Goal: Task Accomplishment & Management: Complete application form

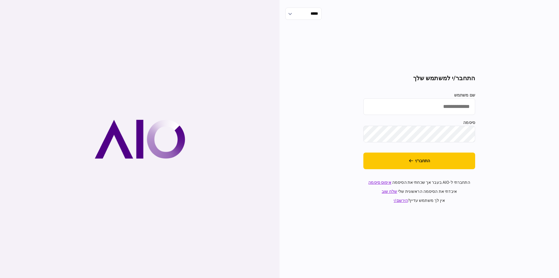
click at [427, 120] on label "סיסמה" at bounding box center [420, 122] width 112 height 6
click at [436, 96] on label "שם משתמש" at bounding box center [420, 95] width 112 height 6
click at [436, 98] on input "שם משתמש" at bounding box center [420, 106] width 112 height 17
click at [436, 105] on input "שם משתמש" at bounding box center [420, 106] width 112 height 17
type input "*********"
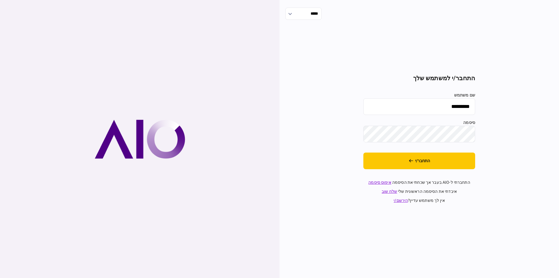
click at [490, 153] on div "***** התחבר/י למשתמש שלך שם משתמש ********* סיסמה התחבר/י התחברתי ל-AIO בעבר אך…" at bounding box center [420, 139] width 280 height 278
click at [448, 161] on button "התחבר/י" at bounding box center [420, 160] width 112 height 17
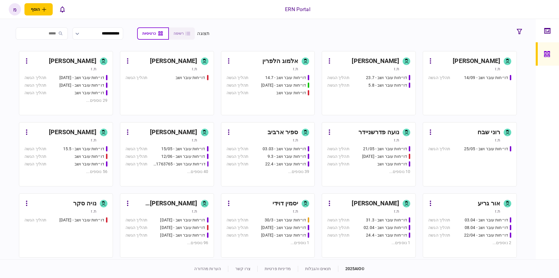
click at [389, 58] on div "[PERSON_NAME]" at bounding box center [375, 61] width 47 height 9
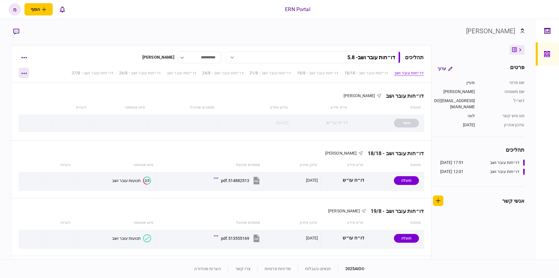
click at [22, 72] on button "button" at bounding box center [24, 73] width 10 height 10
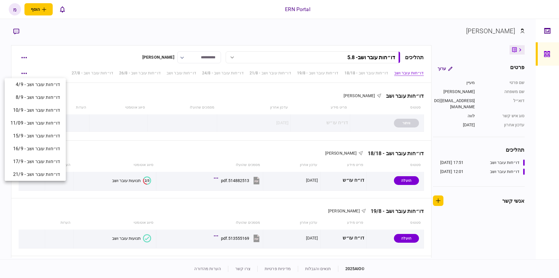
click at [21, 61] on div at bounding box center [279, 139] width 559 height 278
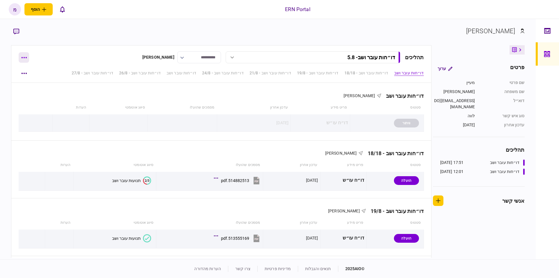
click at [24, 58] on button "button" at bounding box center [24, 57] width 10 height 10
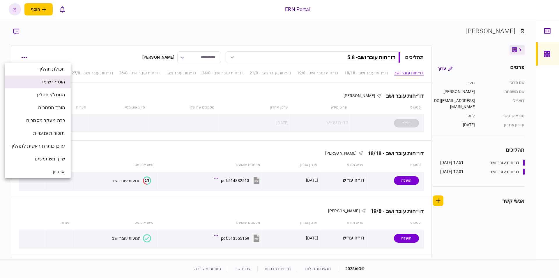
click at [36, 83] on li "הוסף רשימה" at bounding box center [38, 81] width 66 height 13
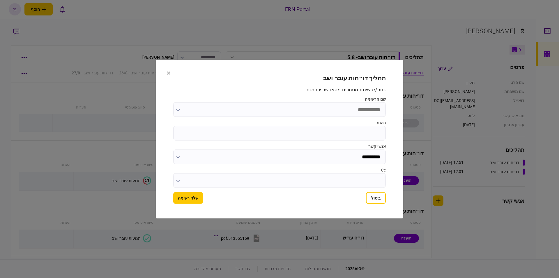
click at [228, 107] on input "שם הרשימה" at bounding box center [279, 109] width 213 height 15
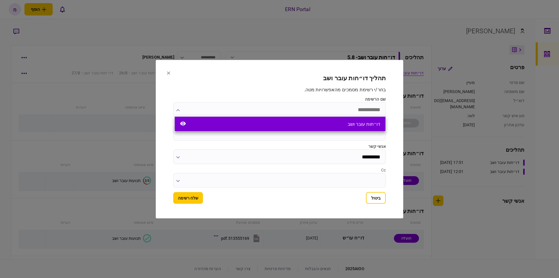
click at [287, 126] on div "דו״חות עובר ושב" at bounding box center [280, 124] width 211 height 15
type input "**********"
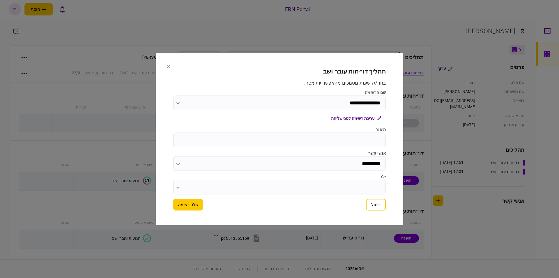
click at [290, 135] on input "תיאור" at bounding box center [279, 139] width 213 height 15
type input "****"
click at [192, 200] on button "שלח רשימה" at bounding box center [188, 204] width 30 height 12
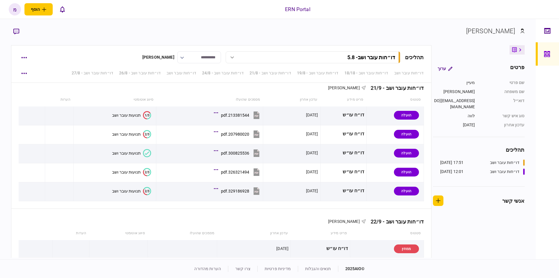
scroll to position [1381, 0]
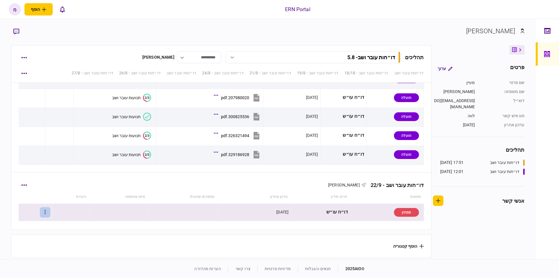
click at [50, 210] on button "button" at bounding box center [45, 212] width 10 height 10
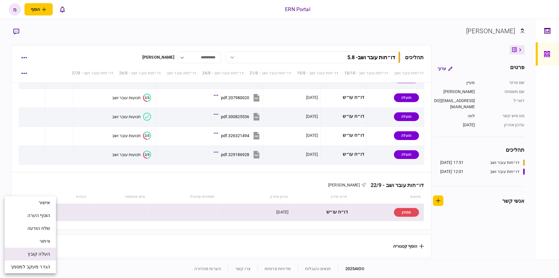
click at [42, 255] on span "העלה קובץ" at bounding box center [39, 253] width 22 height 7
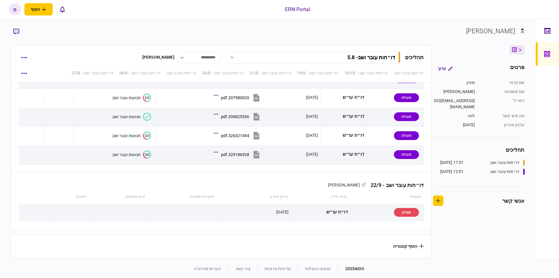
click at [258, 22] on div "**********" at bounding box center [268, 139] width 536 height 240
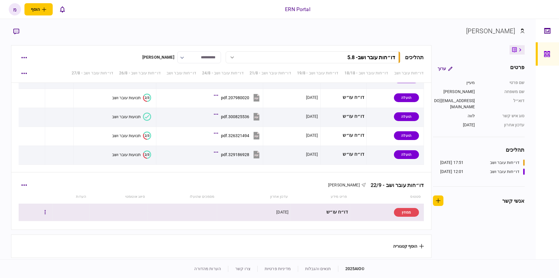
click at [50, 216] on div at bounding box center [36, 211] width 30 height 13
click at [46, 209] on icon "button" at bounding box center [45, 212] width 1 height 6
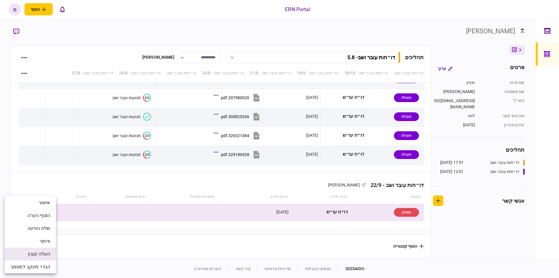
click at [36, 253] on span "העלה קובץ" at bounding box center [39, 253] width 22 height 7
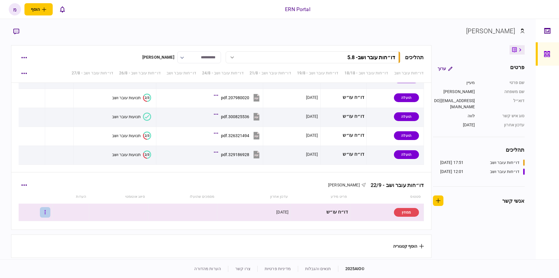
click at [47, 208] on button "button" at bounding box center [45, 212] width 10 height 10
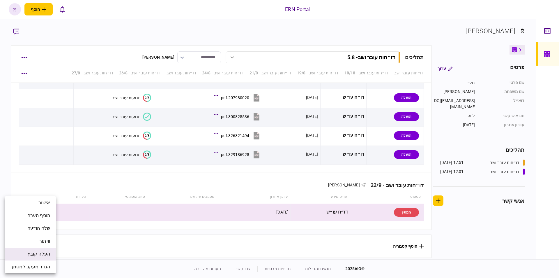
click at [45, 258] on li "העלה קובץ" at bounding box center [30, 253] width 51 height 13
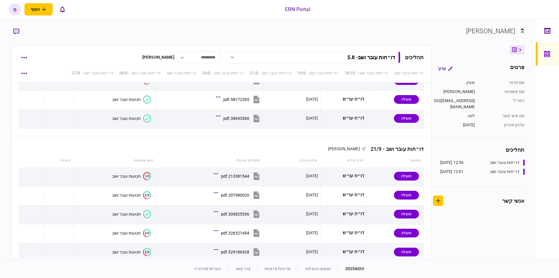
scroll to position [1381, 0]
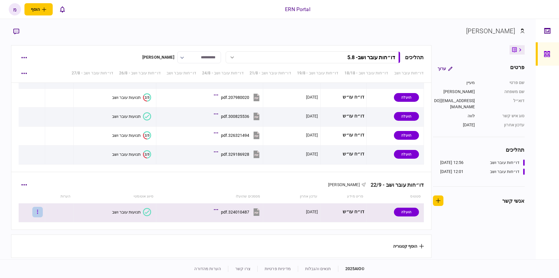
click at [41, 209] on button "button" at bounding box center [37, 212] width 10 height 10
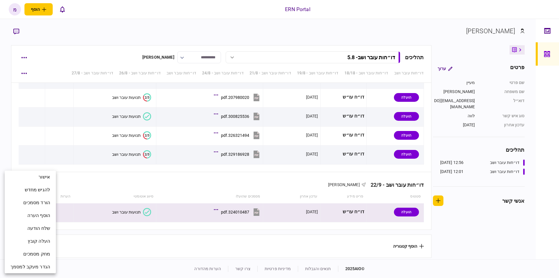
click at [91, 228] on div at bounding box center [279, 139] width 559 height 278
click at [143, 209] on icon at bounding box center [147, 212] width 8 height 8
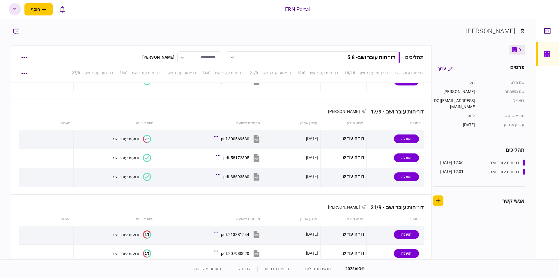
scroll to position [1381, 0]
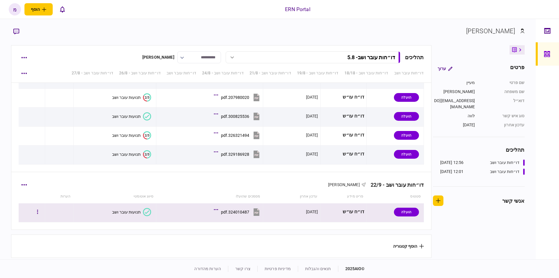
click at [143, 210] on icon at bounding box center [147, 212] width 8 height 8
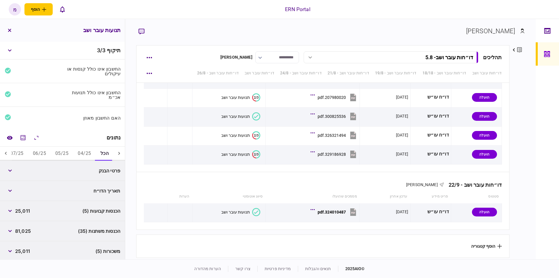
click at [82, 151] on button "04/25" at bounding box center [84, 154] width 22 height 14
click at [40, 154] on button "06/25" at bounding box center [40, 154] width 22 height 14
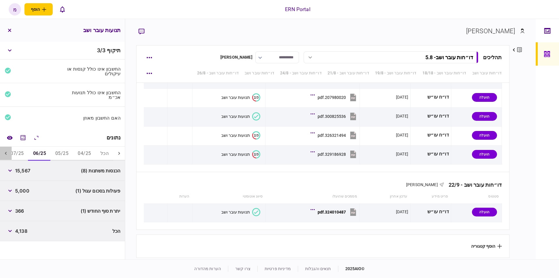
click at [5, 149] on div at bounding box center [6, 154] width 12 height 14
click at [23, 138] on icon "מחשבון" at bounding box center [23, 137] width 5 height 5
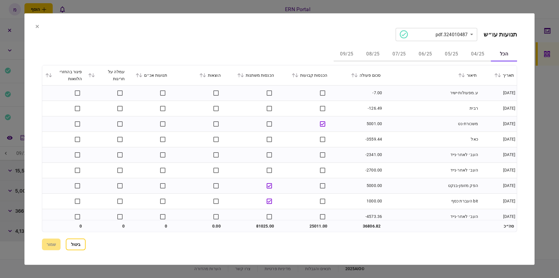
click at [421, 52] on button "06/25" at bounding box center [426, 54] width 26 height 14
click at [412, 96] on td "העב׳ לאחר-נייד" at bounding box center [432, 92] width 96 height 15
click at [376, 28] on section "**********" at bounding box center [279, 34] width 475 height 13
click at [466, 133] on td "העברה-נייד" at bounding box center [432, 138] width 96 height 15
click at [414, 142] on td "העברה-נייד" at bounding box center [432, 138] width 96 height 15
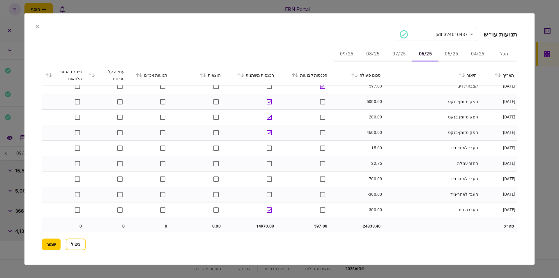
scroll to position [160, 0]
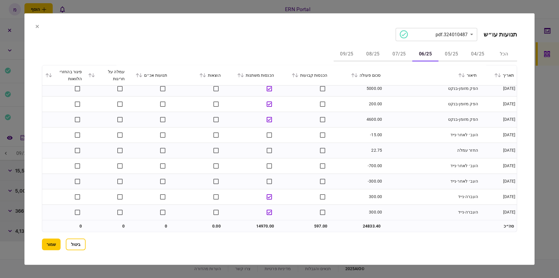
click at [318, 223] on td "597.00" at bounding box center [303, 226] width 53 height 12
copy td "597.00"
click at [264, 225] on td "14970.00" at bounding box center [250, 226] width 53 height 12
click at [264, 226] on td "14970.00" at bounding box center [250, 226] width 53 height 12
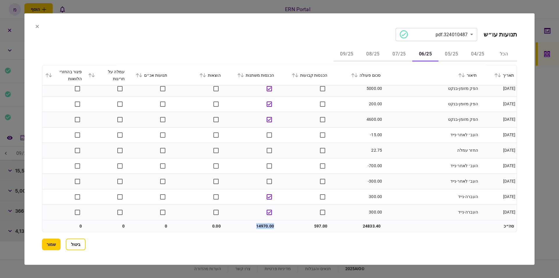
copy td "14970.00"
click at [298, 214] on td at bounding box center [303, 211] width 53 height 15
click at [404, 57] on button "07/25" at bounding box center [399, 54] width 26 height 14
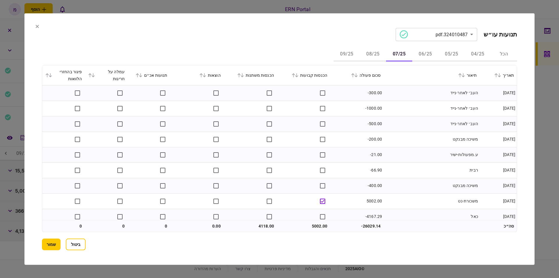
click at [417, 109] on td "העב׳ לאחר-נייד" at bounding box center [432, 108] width 96 height 15
click at [371, 172] on td "5002.00" at bounding box center [356, 171] width 53 height 15
copy td "5002.00"
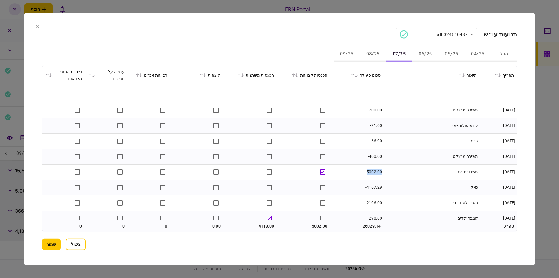
scroll to position [58, 0]
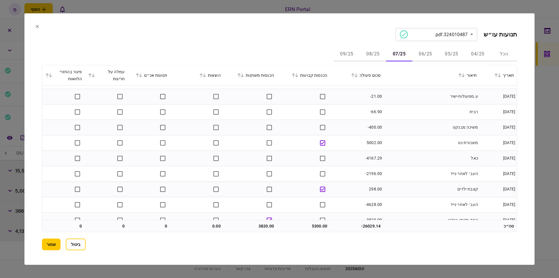
click at [317, 222] on td "5300.00" at bounding box center [303, 226] width 53 height 12
click at [314, 223] on td "5300.00" at bounding box center [303, 226] width 53 height 12
copy td "5300.00"
click at [387, 159] on td "כאל" at bounding box center [432, 157] width 96 height 15
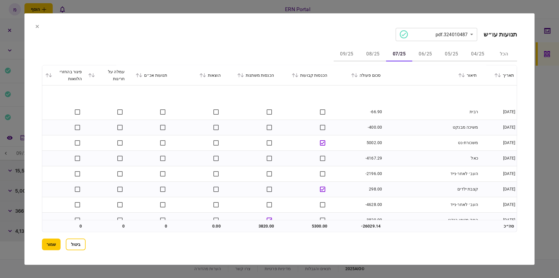
scroll to position [82, 0]
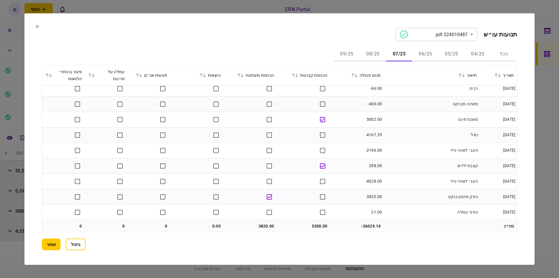
click at [268, 226] on td "3820.00" at bounding box center [250, 226] width 53 height 12
copy td "3820.00"
click at [297, 42] on div "**********" at bounding box center [279, 139] width 475 height 222
click at [376, 52] on button "08/25" at bounding box center [373, 54] width 26 height 14
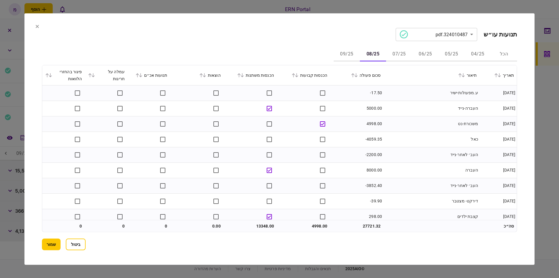
click at [267, 46] on div "**********" at bounding box center [279, 139] width 475 height 222
click at [441, 108] on td "העברה-נייד" at bounding box center [432, 108] width 96 height 15
click at [397, 172] on td "דירקט- מצטבר" at bounding box center [432, 171] width 96 height 15
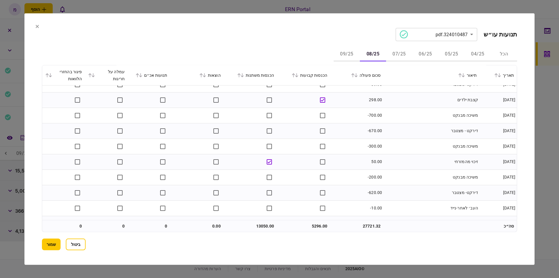
scroll to position [144, 0]
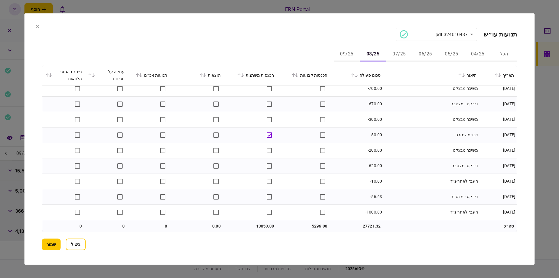
click at [313, 224] on td "5296.00" at bounding box center [303, 226] width 53 height 12
copy td "5296.00"
click at [396, 196] on td "דירקט - מצטבר" at bounding box center [432, 196] width 96 height 15
click at [257, 223] on td "13050.00" at bounding box center [250, 226] width 53 height 12
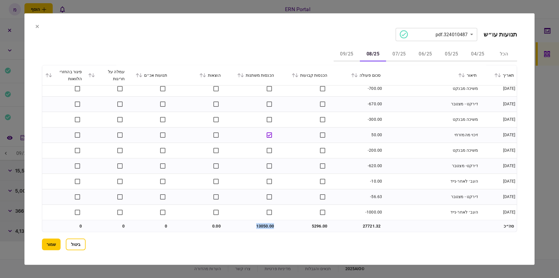
click at [257, 223] on td "13050.00" at bounding box center [250, 226] width 53 height 12
copy td "13050.00"
click at [344, 49] on button "09/25" at bounding box center [347, 54] width 26 height 14
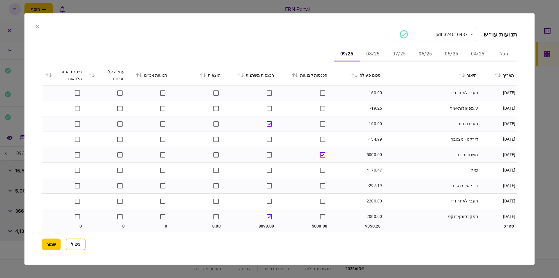
click at [347, 102] on td "-19.25" at bounding box center [356, 108] width 53 height 15
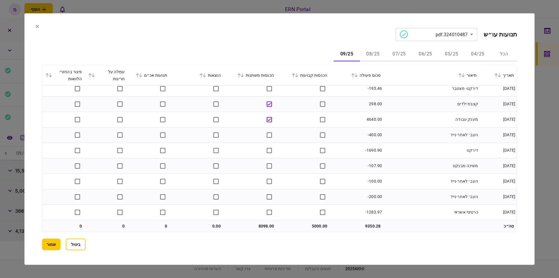
scroll to position [175, 0]
click at [312, 223] on td "5000.00" at bounding box center [303, 226] width 53 height 12
copy td "5000.00"
click at [295, 222] on td "5000.00" at bounding box center [303, 226] width 53 height 12
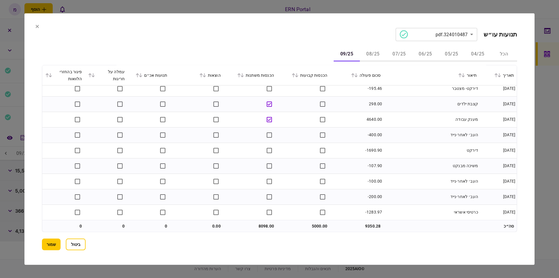
click at [257, 225] on td "8098.00" at bounding box center [250, 226] width 53 height 12
drag, startPoint x: 257, startPoint y: 225, endPoint x: 263, endPoint y: 224, distance: 5.9
click at [258, 225] on td "8098.00" at bounding box center [250, 226] width 53 height 12
copy td "8098.00"
click at [296, 243] on section "ביטול שמור" at bounding box center [279, 244] width 475 height 12
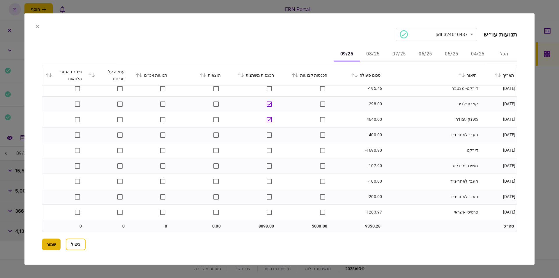
click at [52, 245] on button "שמור" at bounding box center [51, 244] width 19 height 12
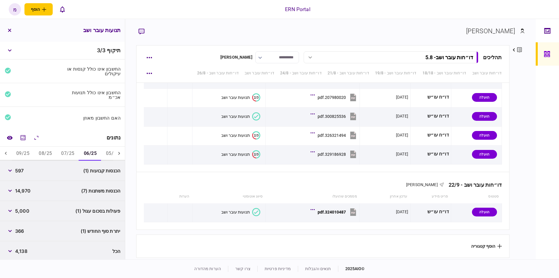
click at [20, 230] on span "366" at bounding box center [19, 230] width 9 height 7
copy span "366"
click at [69, 150] on button "07/25" at bounding box center [68, 154] width 22 height 14
click at [26, 227] on div "-3,972" at bounding box center [18, 230] width 26 height 10
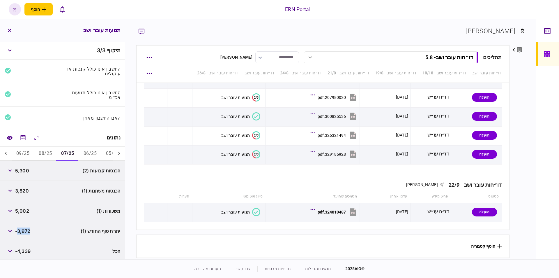
click at [26, 227] on div "-3,972" at bounding box center [18, 230] width 26 height 10
click at [24, 228] on span "-3,972" at bounding box center [22, 230] width 15 height 7
drag, startPoint x: 17, startPoint y: 232, endPoint x: 33, endPoint y: 233, distance: 16.7
click at [33, 233] on div "יתרת סוף החודש (1) -3,972" at bounding box center [62, 231] width 125 height 20
click at [44, 158] on button "08/25" at bounding box center [45, 154] width 22 height 14
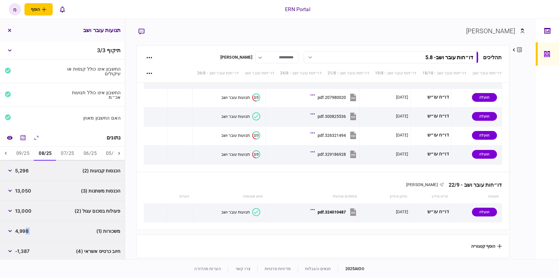
drag, startPoint x: 28, startPoint y: 229, endPoint x: 17, endPoint y: 230, distance: 11.4
click at [17, 230] on span "4,998" at bounding box center [21, 230] width 13 height 7
click at [22, 152] on button "09/25" at bounding box center [23, 154] width 22 height 14
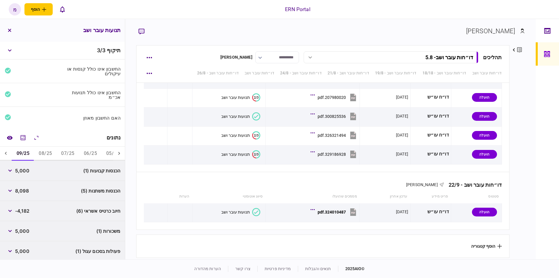
click at [21, 253] on span "5,000" at bounding box center [22, 250] width 14 height 7
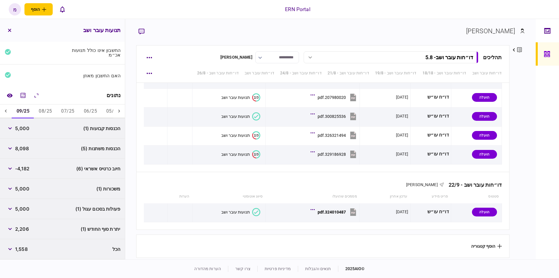
click at [17, 230] on span "2,206" at bounding box center [22, 228] width 14 height 7
click at [120, 112] on icon at bounding box center [119, 111] width 6 height 6
click at [121, 110] on icon at bounding box center [119, 111] width 6 height 6
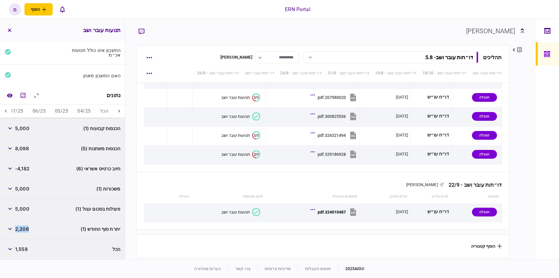
click at [107, 109] on button "הכל" at bounding box center [104, 111] width 17 height 14
click at [75, 121] on div "פרטי הבנק" at bounding box center [62, 128] width 125 height 20
click at [12, 130] on button "button" at bounding box center [10, 128] width 10 height 10
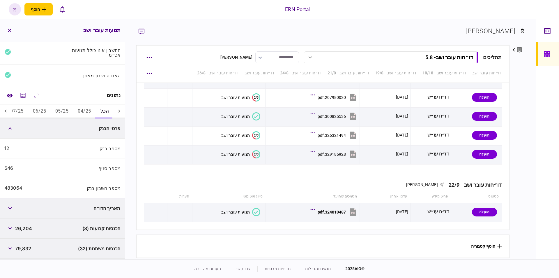
click at [16, 188] on div "483064" at bounding box center [13, 188] width 18 height 6
click at [523, 130] on div "פרטים ערוך שם פרטי מעיין שם משפחה כהן דוא״ל Maayanco@ern.co.il סוג איש קשר לווה…" at bounding box center [517, 151] width 15 height 212
click at [153, 184] on button "button" at bounding box center [149, 184] width 10 height 10
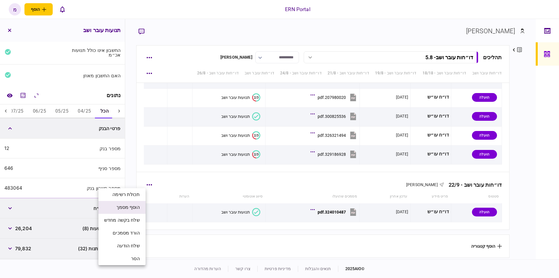
click at [127, 209] on span "הוסף מסמך" at bounding box center [128, 207] width 23 height 7
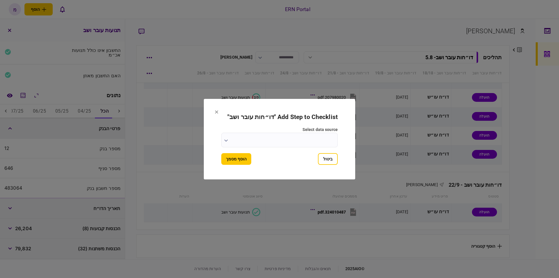
click at [223, 143] on input "select data source" at bounding box center [279, 140] width 117 height 15
click at [226, 139] on div at bounding box center [279, 139] width 559 height 278
click at [226, 140] on icon "button" at bounding box center [225, 140] width 3 height 2
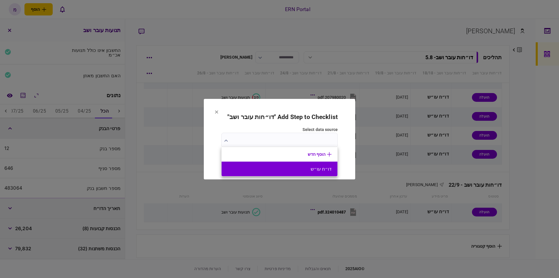
click at [279, 166] on button "דו״ח עו״ש" at bounding box center [280, 169] width 104 height 6
type input "*********"
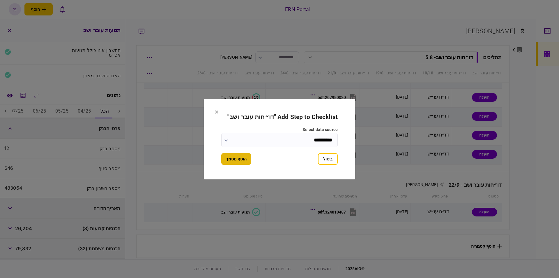
click at [235, 159] on button "הוסף מסמך" at bounding box center [236, 159] width 30 height 12
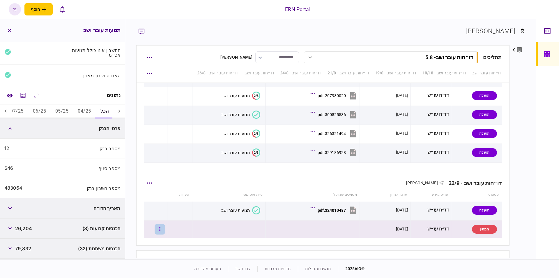
click at [163, 229] on button "button" at bounding box center [160, 229] width 10 height 10
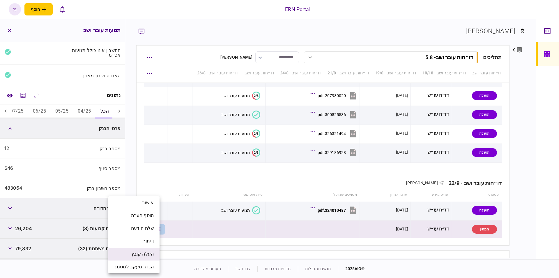
click at [141, 253] on span "העלה קובץ" at bounding box center [142, 253] width 22 height 7
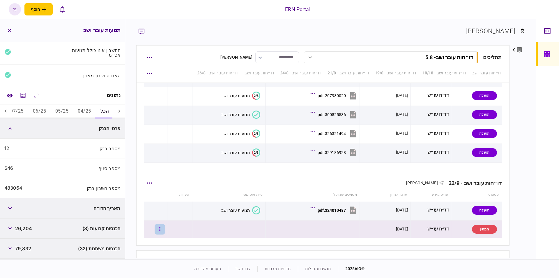
click at [163, 225] on button "button" at bounding box center [160, 229] width 10 height 10
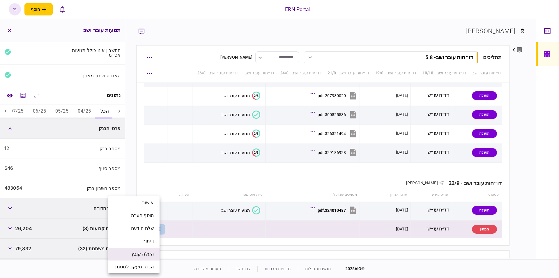
click at [136, 253] on span "העלה קובץ" at bounding box center [142, 253] width 22 height 7
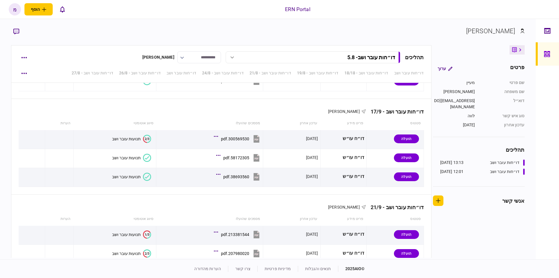
scroll to position [1400, 0]
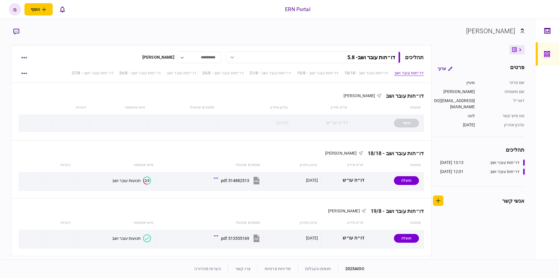
drag, startPoint x: 484, startPoint y: 236, endPoint x: 450, endPoint y: 237, distance: 33.8
click at [484, 236] on div "פרטים ערוך שם פרטי [PERSON_NAME] שם משפחה [PERSON_NAME] דוא״ל [EMAIL_ADDRESS][D…" at bounding box center [478, 151] width 93 height 212
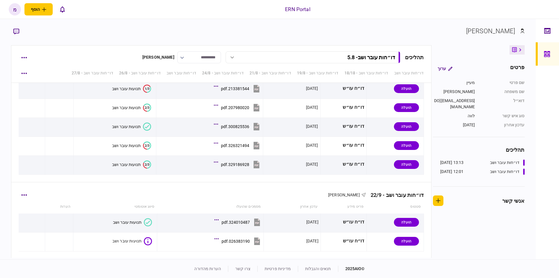
scroll to position [1400, 0]
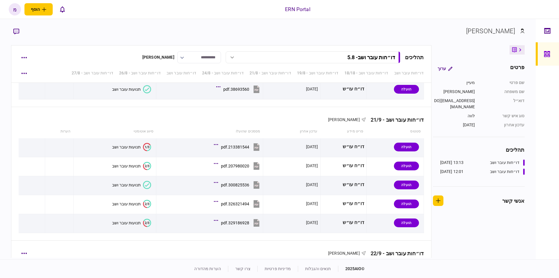
scroll to position [1400, 0]
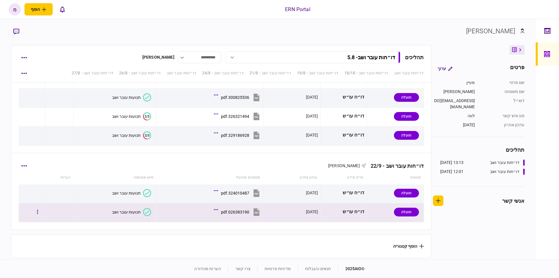
click at [148, 211] on icon at bounding box center [147, 212] width 8 height 8
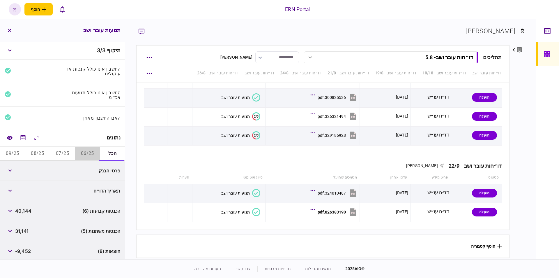
click at [84, 156] on button "06/25" at bounding box center [87, 154] width 25 height 14
click at [105, 150] on button "הכל" at bounding box center [112, 154] width 25 height 14
click at [10, 167] on button "button" at bounding box center [10, 170] width 10 height 10
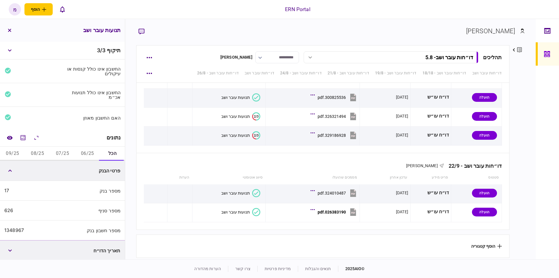
click at [15, 233] on div "מספר חשבון בנק 1348967" at bounding box center [62, 230] width 125 height 20
copy div "1348967"
click at [539, 133] on div at bounding box center [547, 139] width 23 height 240
click at [85, 154] on button "06/25" at bounding box center [87, 154] width 25 height 14
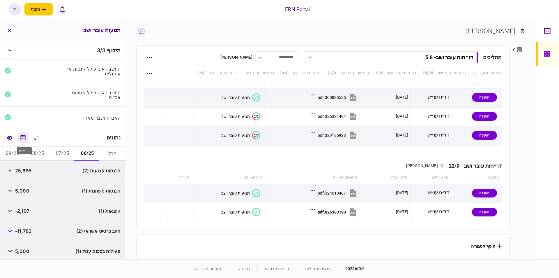
click at [24, 138] on icon "מחשבון" at bounding box center [23, 137] width 7 height 7
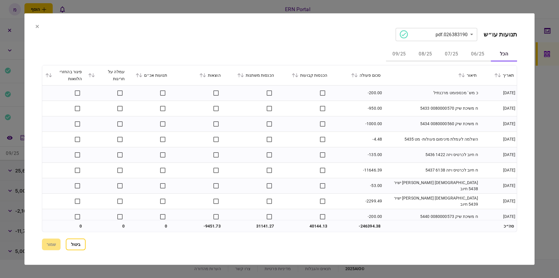
drag, startPoint x: 42, startPoint y: 29, endPoint x: 38, endPoint y: 29, distance: 4.1
click at [38, 29] on section "**********" at bounding box center [279, 138] width 510 height 251
click at [40, 26] on section "**********" at bounding box center [279, 138] width 510 height 251
click at [41, 28] on section "**********" at bounding box center [279, 138] width 510 height 251
click at [38, 25] on icon at bounding box center [37, 25] width 3 height 3
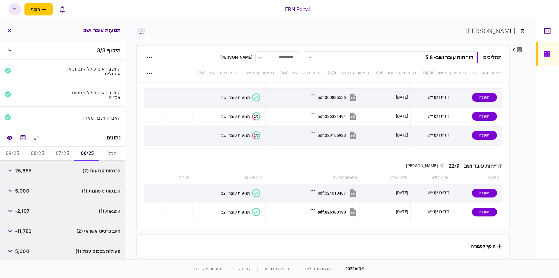
click at [118, 156] on button "הכל" at bounding box center [112, 154] width 25 height 14
click at [61, 168] on div "פרטי הבנק" at bounding box center [62, 171] width 125 height 20
click at [8, 169] on button "button" at bounding box center [10, 170] width 10 height 10
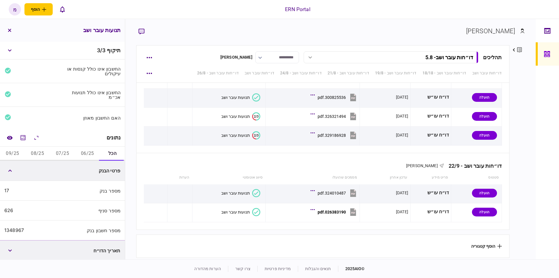
click at [13, 228] on div "1348967" at bounding box center [14, 230] width 20 height 6
copy div "1348967"
click at [67, 193] on div "מספר בנק 17" at bounding box center [62, 191] width 125 height 20
click at [87, 154] on button "06/25" at bounding box center [87, 154] width 25 height 14
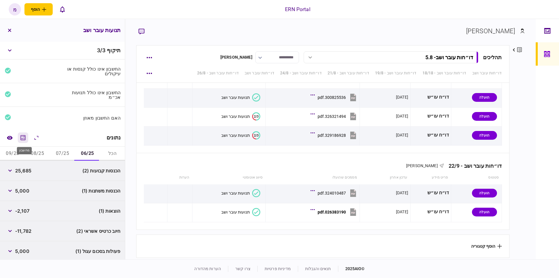
click at [24, 136] on icon "מחשבון" at bounding box center [23, 137] width 5 height 5
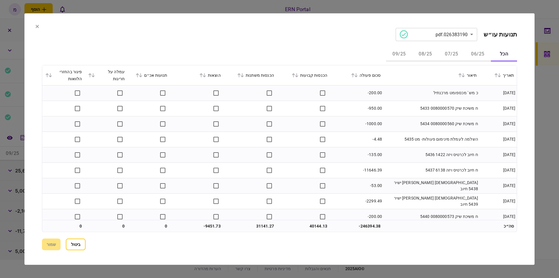
click at [476, 54] on button "06/25" at bounding box center [478, 54] width 26 height 14
click at [397, 88] on td "כ מש ' מכספומט מרכנתיל" at bounding box center [432, 92] width 96 height 15
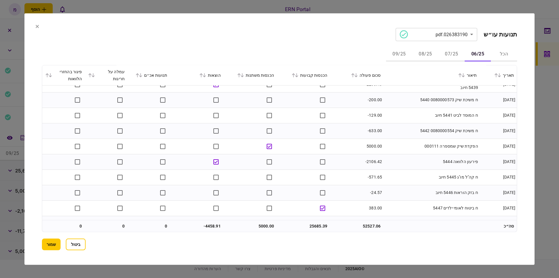
scroll to position [146, 0]
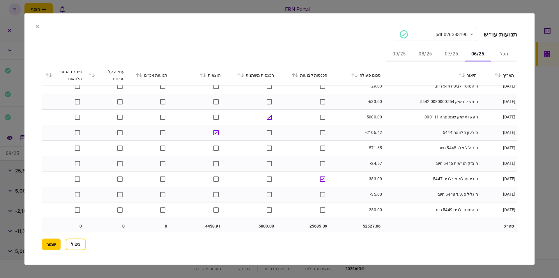
click at [428, 149] on td "ח קה"ל מו"ג 5445 חיוב" at bounding box center [432, 147] width 96 height 15
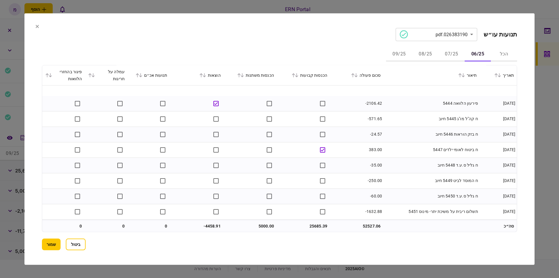
scroll to position [191, 0]
click at [315, 224] on td "25685.39" at bounding box center [303, 226] width 53 height 12
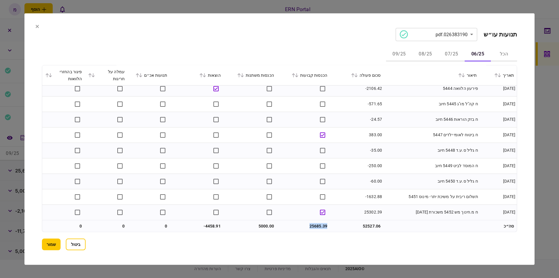
click at [315, 224] on td "25685.39" at bounding box center [303, 226] width 53 height 12
copy td "25685.39"
click at [297, 260] on section "**********" at bounding box center [279, 138] width 510 height 251
click at [266, 227] on td "5000.00" at bounding box center [250, 226] width 53 height 12
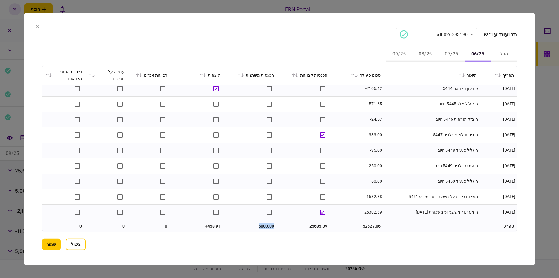
copy td "5000.00"
drag, startPoint x: 158, startPoint y: 243, endPoint x: 165, endPoint y: 242, distance: 6.7
click at [161, 243] on section "ביטול שמור" at bounding box center [279, 244] width 475 height 12
click at [213, 223] on td "-4458.91" at bounding box center [196, 226] width 53 height 12
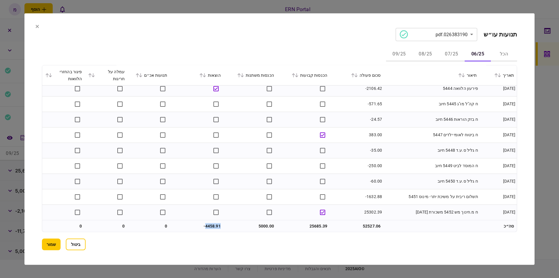
copy td "4458.91"
click at [146, 54] on div "הכל 06/25 07/25 08/25 09/25" at bounding box center [279, 54] width 475 height 14
click at [459, 50] on button "07/25" at bounding box center [452, 54] width 26 height 14
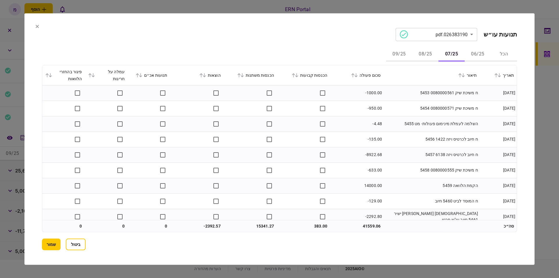
click at [411, 133] on td "ח חיוב לכרטיס ויזה 1422 5456" at bounding box center [432, 138] width 96 height 15
click at [373, 185] on td "14000.00" at bounding box center [356, 185] width 53 height 15
copy td "14000.00"
click at [522, 153] on section "**********" at bounding box center [279, 138] width 510 height 251
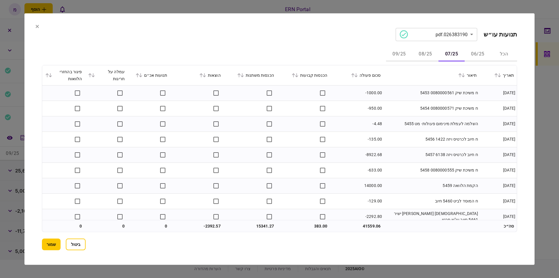
click at [475, 162] on td "ח חיוב לכרטיס ויזה 6138 5457" at bounding box center [432, 154] width 96 height 15
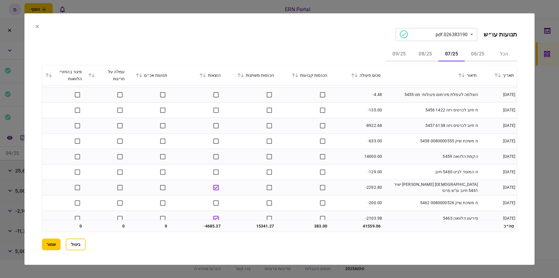
click at [438, 130] on td "ח חיוב לכרטיס ויזה 6138 5457" at bounding box center [432, 125] width 96 height 15
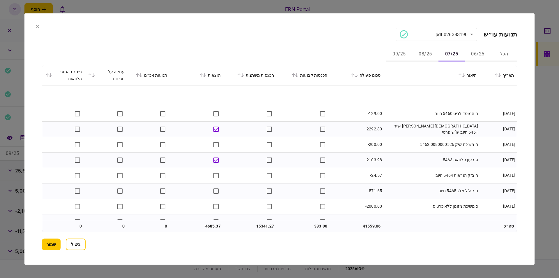
scroll to position [146, 0]
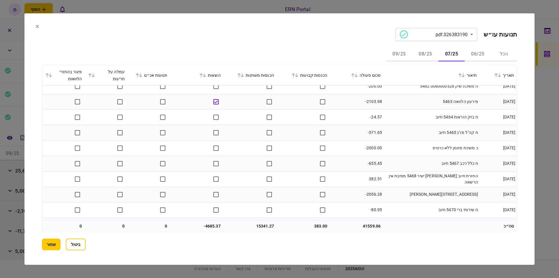
drag, startPoint x: 404, startPoint y: 179, endPoint x: 403, endPoint y: 176, distance: 3.0
click at [403, 176] on td "החזרת חיוב [PERSON_NAME] ישיר 5468 מסיבת אין הרשאה" at bounding box center [432, 178] width 96 height 15
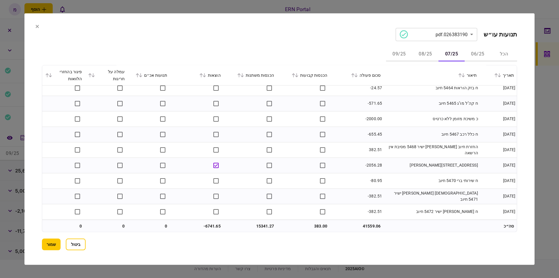
click at [389, 162] on td "[STREET_ADDRESS][PERSON_NAME]" at bounding box center [432, 164] width 96 height 15
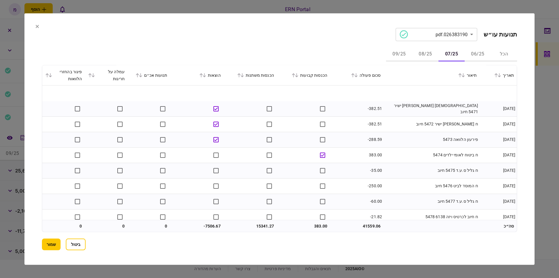
scroll to position [299, 0]
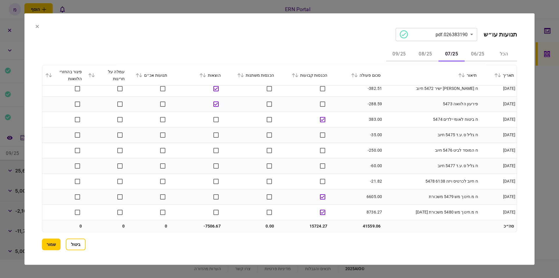
click at [314, 225] on td "15724.27" at bounding box center [303, 226] width 53 height 12
copy td "15724.27"
click at [210, 225] on td "-7506.67" at bounding box center [196, 226] width 53 height 12
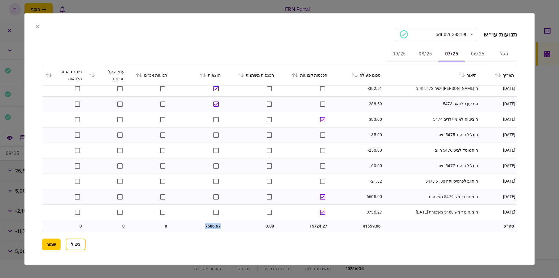
copy td "7506.67"
drag, startPoint x: 194, startPoint y: 36, endPoint x: 228, endPoint y: 40, distance: 34.3
click at [195, 36] on section "**********" at bounding box center [279, 34] width 475 height 13
click at [423, 49] on button "08/25" at bounding box center [426, 54] width 26 height 14
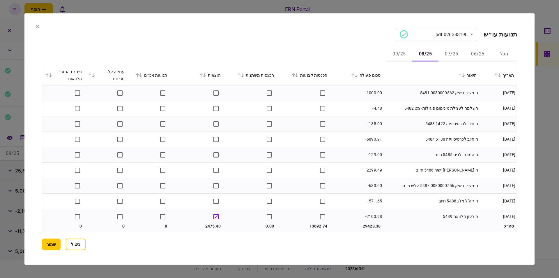
click at [304, 32] on section "**********" at bounding box center [279, 34] width 475 height 13
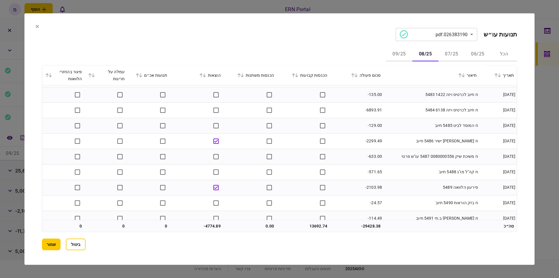
click at [401, 153] on td "ח משיכת שיק 0080000556 5487 עו"ש פרטי" at bounding box center [432, 156] width 96 height 15
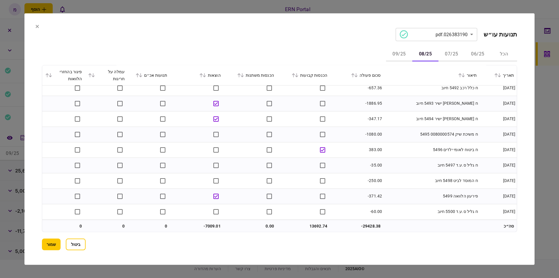
scroll to position [191, 0]
click at [168, 24] on section "**********" at bounding box center [279, 138] width 510 height 251
click at [155, 34] on section "**********" at bounding box center [279, 34] width 475 height 13
click at [161, 43] on div "**********" at bounding box center [279, 139] width 475 height 222
click at [205, 247] on section "ביטול שמור" at bounding box center [279, 244] width 475 height 12
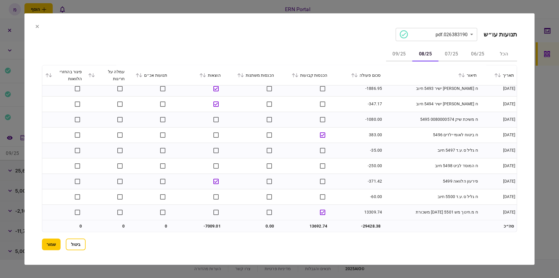
click at [306, 43] on div "**********" at bounding box center [279, 139] width 475 height 222
click at [373, 227] on td "-29428.38" at bounding box center [356, 226] width 53 height 12
copy td "29428.38"
click at [184, 251] on section "**********" at bounding box center [279, 138] width 510 height 251
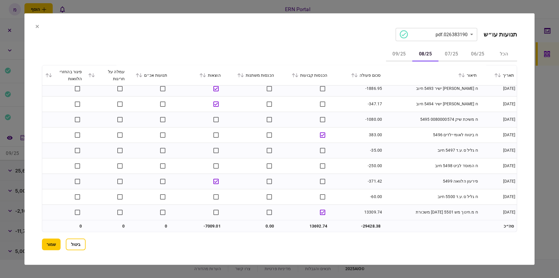
click at [216, 225] on td "-7009.01" at bounding box center [196, 226] width 53 height 12
copy td "7009.01"
click at [242, 50] on div "הכל 06/25 07/25 08/25 09/25" at bounding box center [279, 54] width 475 height 14
click at [393, 54] on button "09/25" at bounding box center [399, 54] width 26 height 14
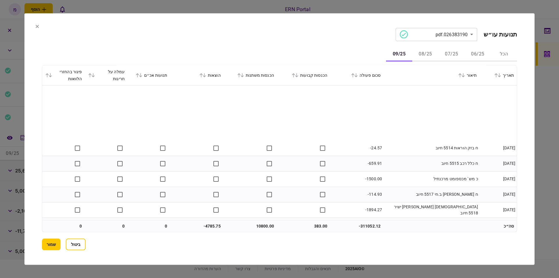
scroll to position [204, 0]
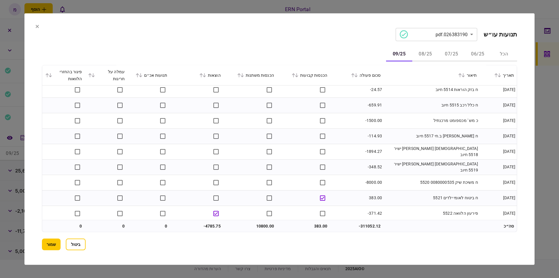
click at [209, 163] on td at bounding box center [196, 166] width 53 height 15
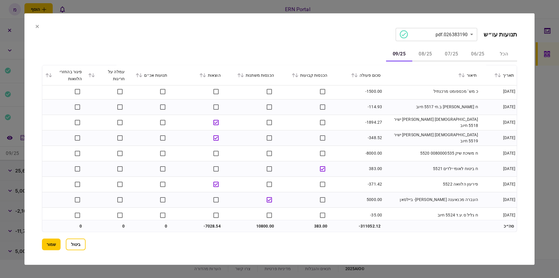
scroll to position [237, 0]
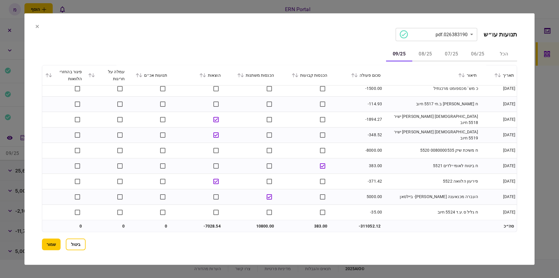
click at [363, 226] on td "-311052.12" at bounding box center [356, 226] width 53 height 12
click at [318, 222] on td "383.00" at bounding box center [303, 226] width 53 height 12
click at [317, 225] on td "383.00" at bounding box center [303, 226] width 53 height 12
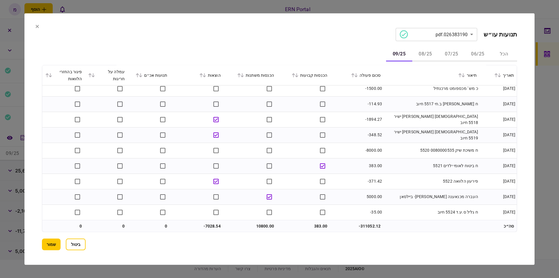
click at [284, 244] on section "ביטול שמור" at bounding box center [279, 244] width 475 height 12
drag, startPoint x: 268, startPoint y: 223, endPoint x: 255, endPoint y: 224, distance: 13.2
click at [266, 223] on td "10800.00" at bounding box center [250, 226] width 53 height 12
click at [262, 223] on td "10800.00" at bounding box center [250, 226] width 53 height 12
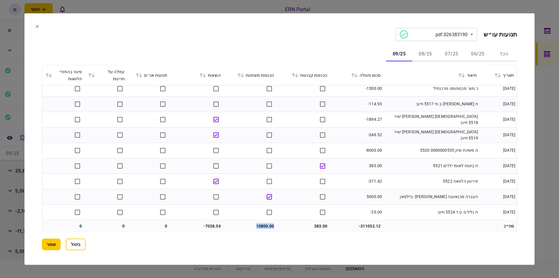
click at [206, 227] on td "-7028.54" at bounding box center [196, 226] width 53 height 12
click at [207, 227] on td "-7028.54" at bounding box center [196, 226] width 53 height 12
click at [211, 226] on td "-7028.54" at bounding box center [196, 226] width 53 height 12
click at [240, 47] on div "**********" at bounding box center [279, 139] width 475 height 222
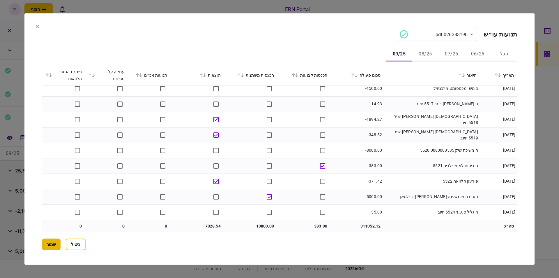
click at [51, 241] on button "שמור" at bounding box center [51, 244] width 19 height 12
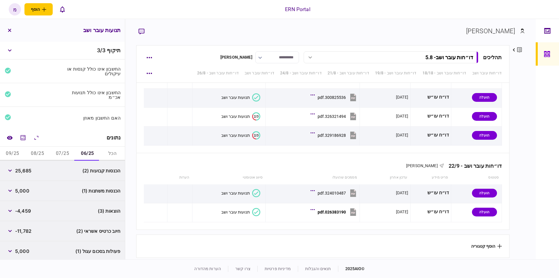
scroll to position [62, 0]
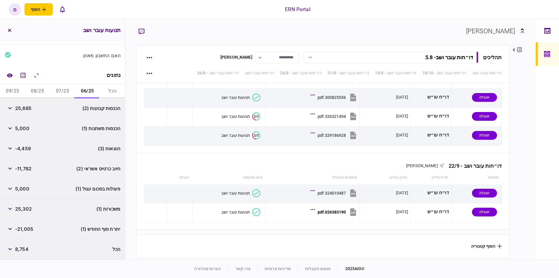
click at [22, 230] on span "-21,005" at bounding box center [24, 228] width 18 height 7
click at [62, 87] on button "07/25" at bounding box center [62, 91] width 25 height 14
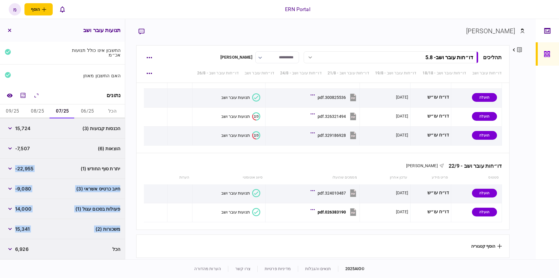
scroll to position [42, 0]
click at [29, 210] on span "14,000" at bounding box center [23, 208] width 16 height 7
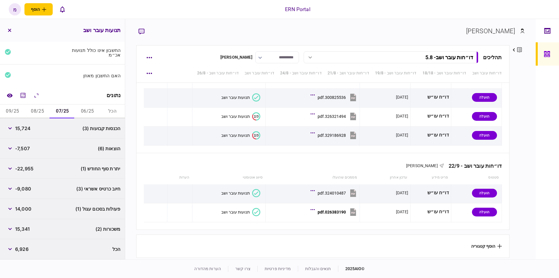
click at [30, 167] on span "-22,955" at bounding box center [24, 168] width 18 height 7
click at [35, 113] on button "08/25" at bounding box center [37, 111] width 25 height 14
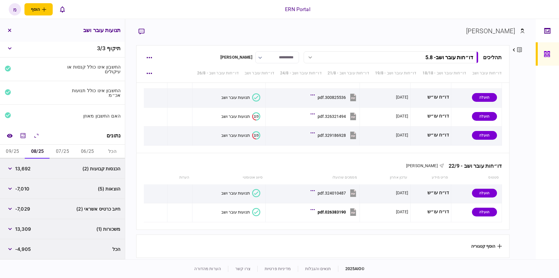
scroll to position [2, 0]
click at [24, 229] on span "13,309" at bounding box center [23, 228] width 16 height 7
click at [12, 149] on button "09/25" at bounding box center [12, 151] width 25 height 14
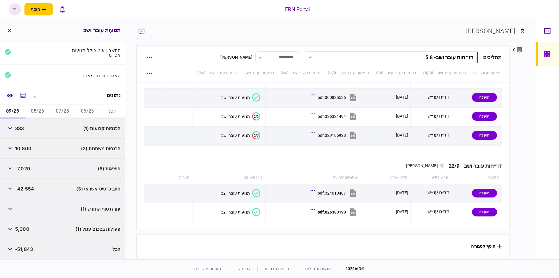
click at [23, 230] on span "5,000" at bounding box center [22, 228] width 14 height 7
click at [24, 94] on icon "מחשבון" at bounding box center [23, 95] width 7 height 7
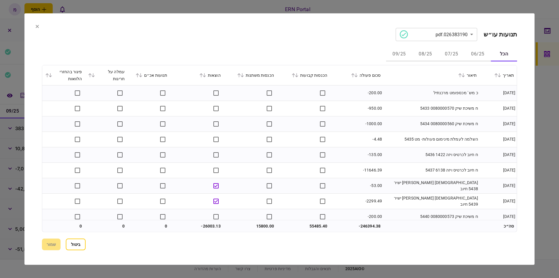
drag, startPoint x: 42, startPoint y: 29, endPoint x: 47, endPoint y: 6, distance: 23.5
click at [42, 27] on section "**********" at bounding box center [279, 138] width 510 height 251
click at [242, 40] on section "**********" at bounding box center [279, 34] width 475 height 13
drag, startPoint x: 291, startPoint y: 34, endPoint x: 285, endPoint y: 31, distance: 6.3
click at [285, 31] on section "**********" at bounding box center [279, 34] width 475 height 13
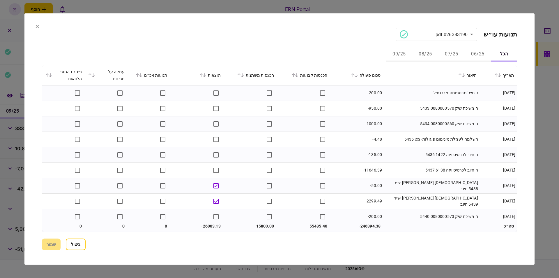
click at [310, 32] on section "**********" at bounding box center [279, 34] width 475 height 13
drag, startPoint x: 185, startPoint y: 21, endPoint x: 141, endPoint y: 16, distance: 44.3
click at [144, 19] on section "**********" at bounding box center [279, 138] width 510 height 251
